Goal: Information Seeking & Learning: Learn about a topic

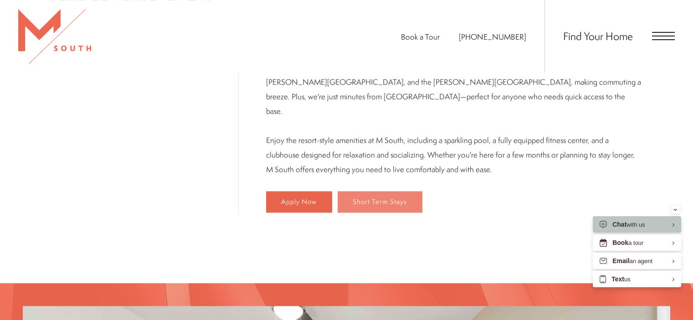
scroll to position [764, 0]
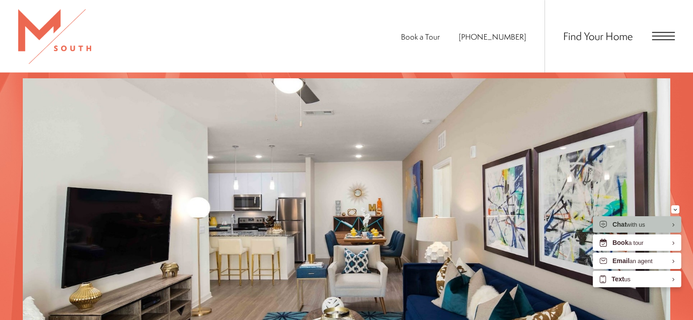
click at [668, 38] on span "Open Menu" at bounding box center [663, 36] width 23 height 8
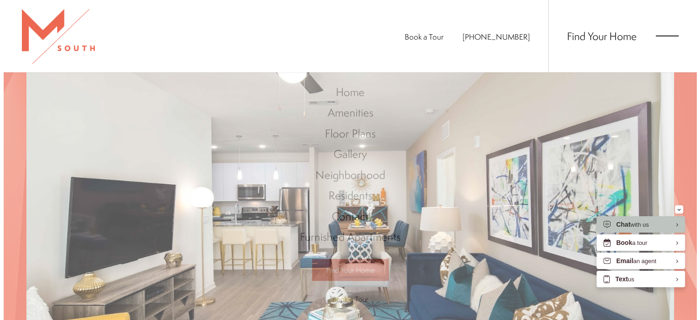
scroll to position [0, 0]
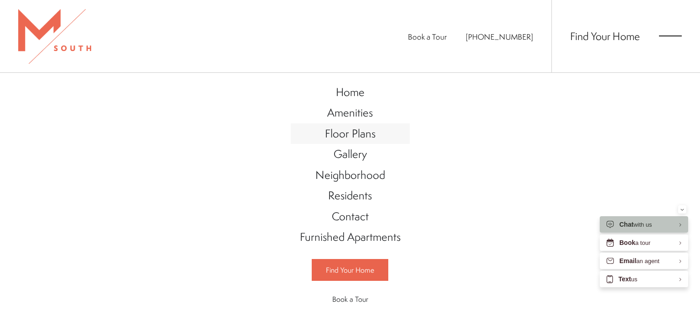
click at [346, 131] on span "Floor Plans" at bounding box center [350, 133] width 51 height 15
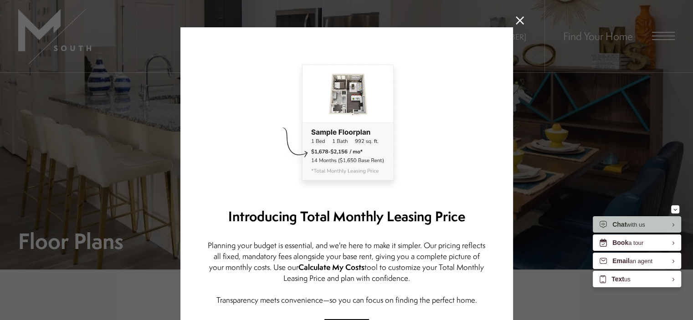
scroll to position [100, 0]
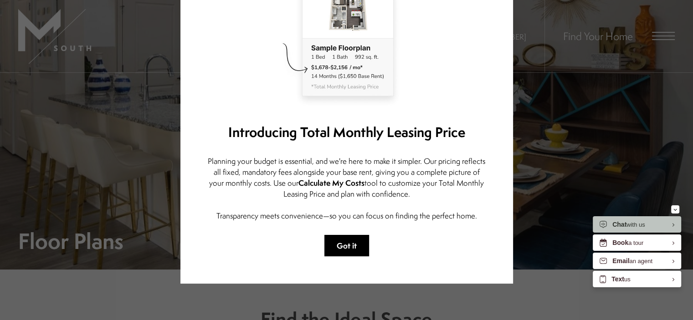
click at [350, 244] on button "Got it" at bounding box center [347, 245] width 45 height 21
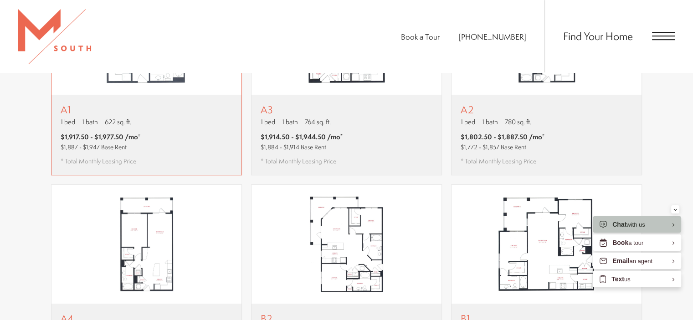
scroll to position [638, 0]
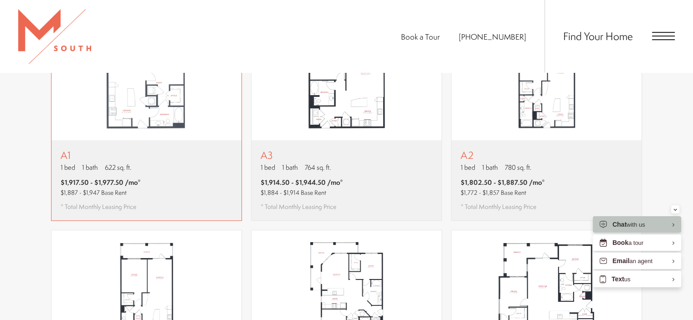
click at [100, 163] on p "1 bed 1 bath 622 sq. ft." at bounding box center [101, 168] width 80 height 10
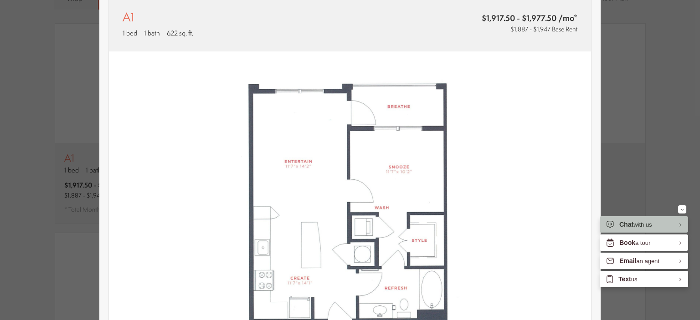
scroll to position [279, 0]
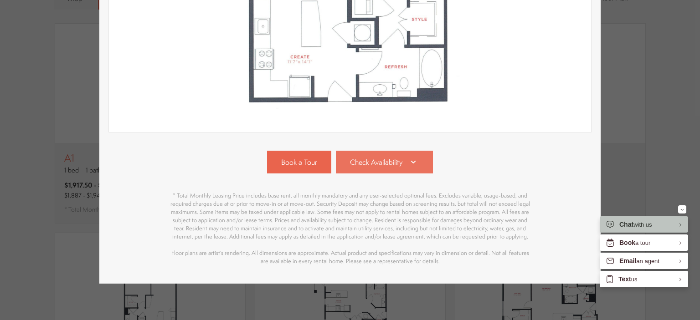
click at [377, 157] on span "Check Availability" at bounding box center [376, 162] width 52 height 10
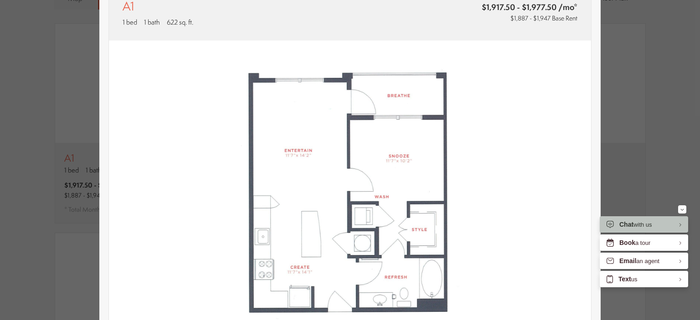
scroll to position [0, 0]
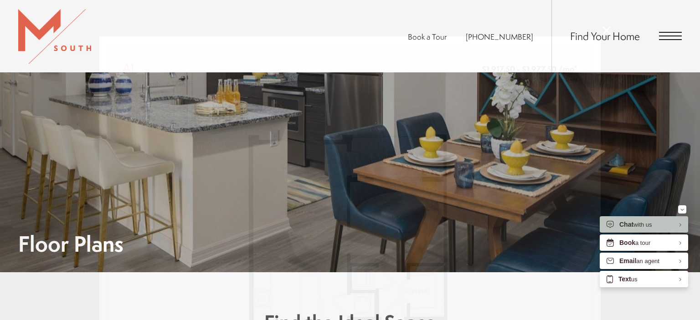
click at [608, 30] on div "A1 1 bed 1 bath 622 sq. ft. $1,917.50 - $1,977.50 /mo* $1,887 - $1,947 Base Ren…" at bounding box center [350, 160] width 700 height 320
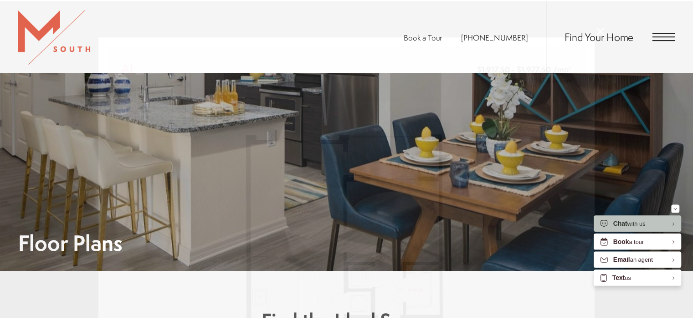
scroll to position [638, 0]
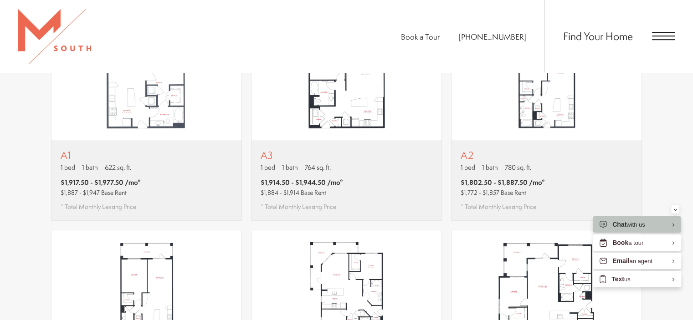
click at [662, 33] on span "Open Menu" at bounding box center [663, 36] width 23 height 8
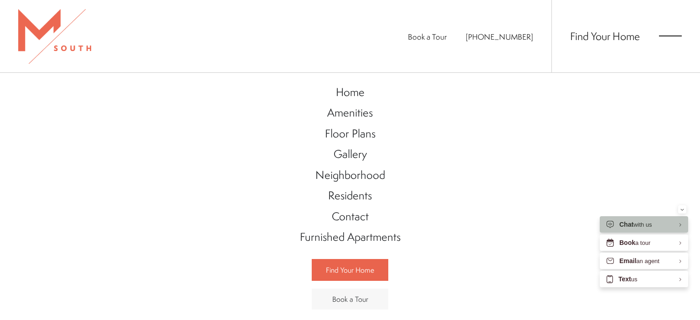
scroll to position [35, 0]
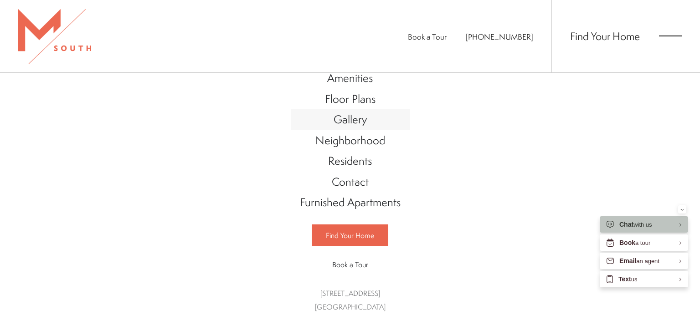
click at [356, 119] on span "Gallery" at bounding box center [350, 119] width 33 height 15
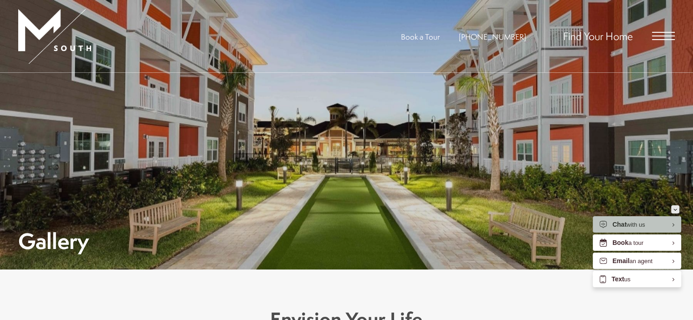
click at [675, 211] on icon "Minimize" at bounding box center [676, 210] width 4 height 2
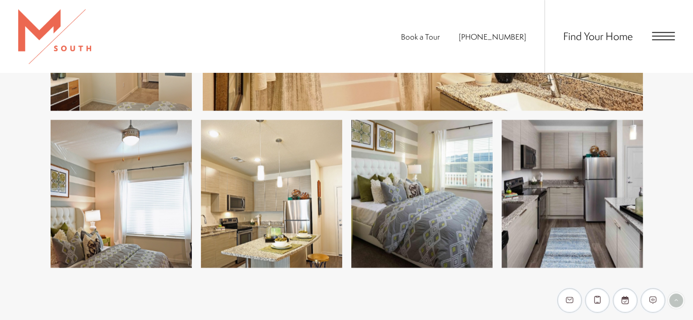
scroll to position [1322, 0]
